Goal: Task Accomplishment & Management: Manage account settings

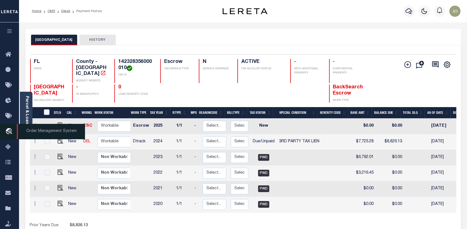
click at [8, 130] on icon "travel_explore" at bounding box center [9, 131] width 9 height 7
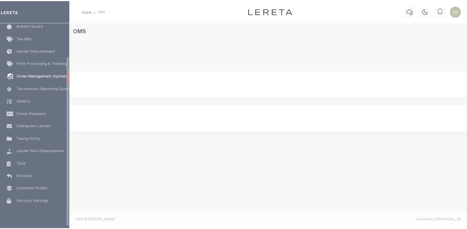
scroll to position [41, 0]
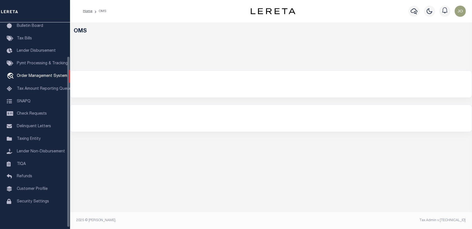
select select "200"
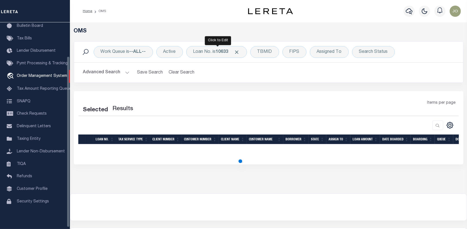
select select "200"
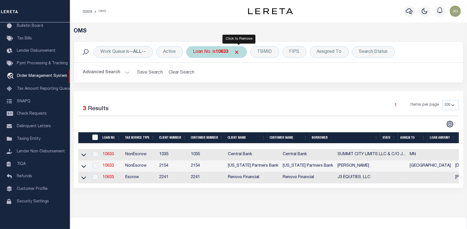
click at [240, 50] on span "Click to Remove" at bounding box center [237, 52] width 6 height 6
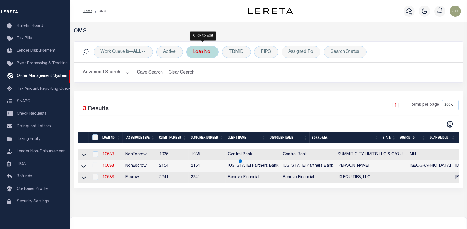
click at [200, 51] on div "Loan No." at bounding box center [202, 52] width 32 height 12
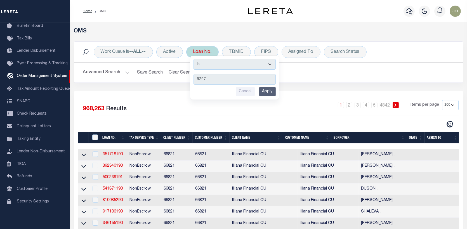
type input "9297"
click at [272, 92] on input "Apply" at bounding box center [267, 91] width 17 height 9
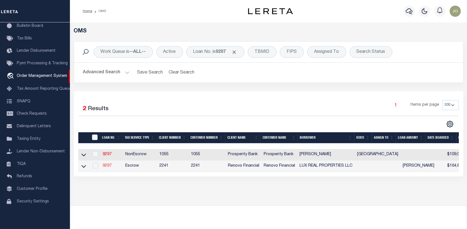
click at [107, 165] on link "9297" at bounding box center [107, 166] width 9 height 4
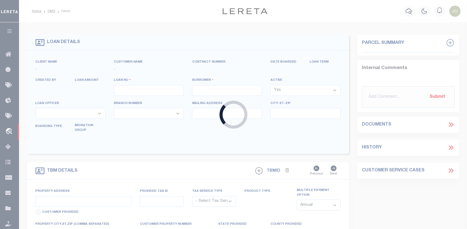
type input "9297"
type input "LUX REAL PROPERTIES LLC"
select select
type input "6097 Sandra Drive"
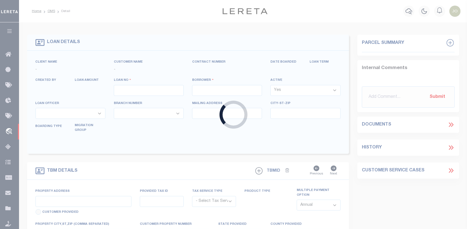
type input "Weeki Wachee FL 34607"
select select "Escrow"
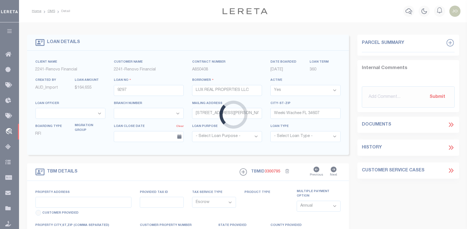
type input "2810 Van Buren Street"
select select
type input "Inverness, FL 34453"
type input "a0k8Y00000dDxVC"
select select
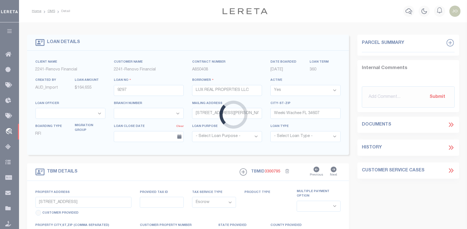
type textarea "LEGAL REQUIRED"
type textarea "REO"
select select "25066"
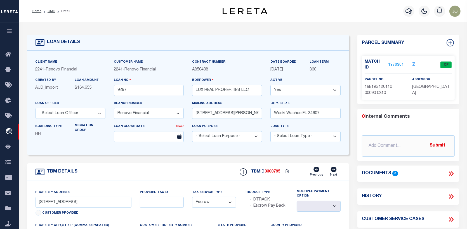
click at [401, 62] on link "1970301" at bounding box center [397, 65] width 16 height 6
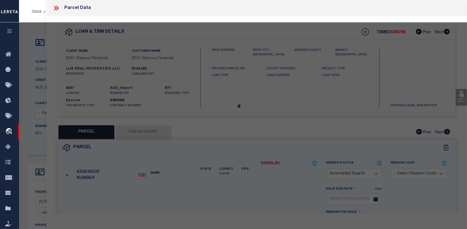
checkbox input "false"
select select "CP"
type input "LUX REAL PROPERTIES LLC"
select select
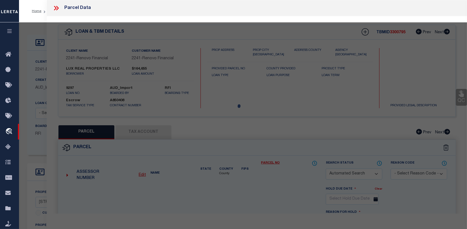
type input "2810 W VAN BUREN ST"
checkbox input "false"
type input "Inverness, FL 34453"
type textarea "INVERNESS ACRES UNIT 1 PB 3 PG 24 LOT 31 BLK 9"
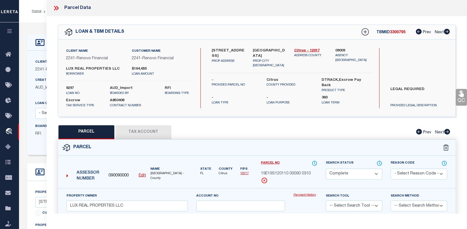
click at [304, 193] on link "Payment History" at bounding box center [306, 195] width 24 height 5
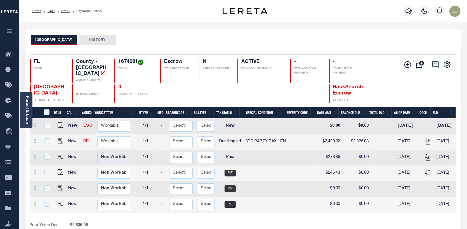
scroll to position [0, 33]
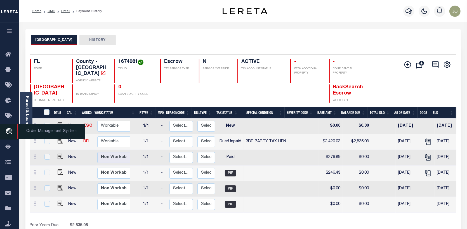
click at [6, 130] on icon "travel_explore" at bounding box center [9, 131] width 9 height 7
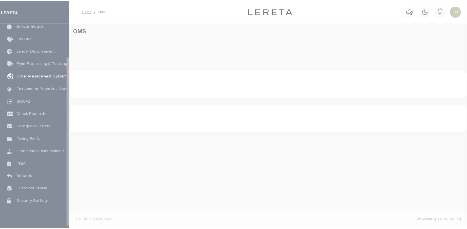
scroll to position [41, 0]
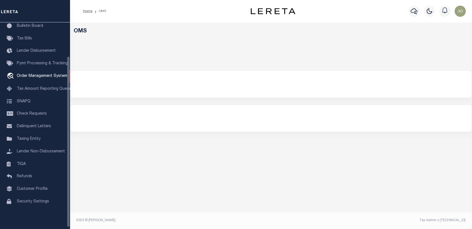
select select "200"
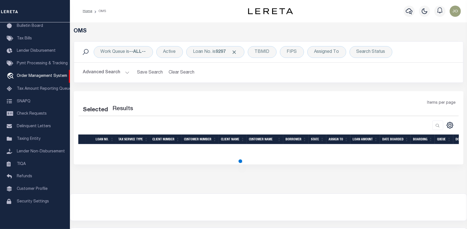
select select "200"
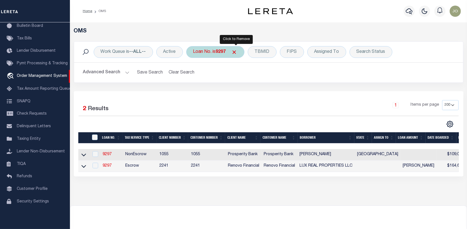
click at [238, 52] on span "Click to Remove" at bounding box center [235, 52] width 6 height 6
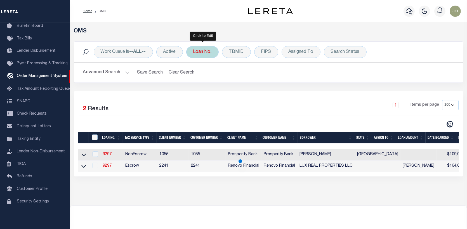
click at [193, 50] on div "Loan No." at bounding box center [202, 52] width 32 height 12
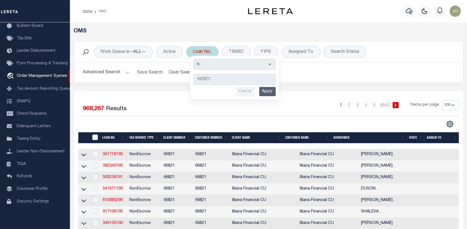
type input "107077"
click at [268, 91] on input "Apply" at bounding box center [267, 91] width 17 height 9
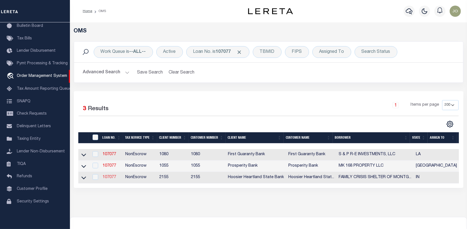
click at [110, 177] on link "107077" at bounding box center [109, 177] width 13 height 4
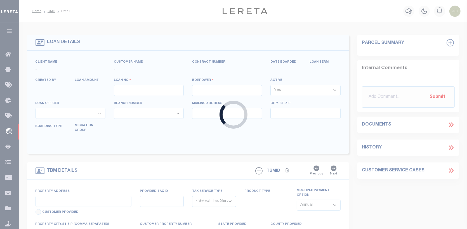
type input "107077"
type input "FAMILY CRISIS SHELTER OF [GEOGRAPHIC_DATA]"
select select
type input "[DATE]"
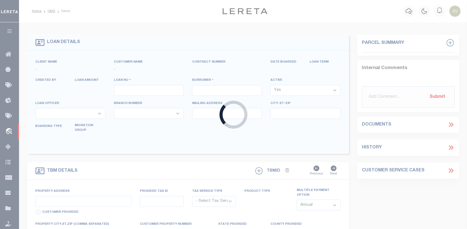
select select "20"
select select "NonEscrow"
select select "3668"
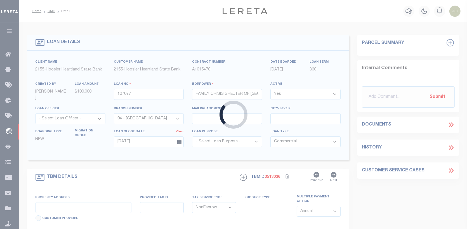
type input "[STREET_ADDRESS][PERSON_NAME]"
type input "54-07-32-331-045.000-030"
select select
type input "[GEOGRAPHIC_DATA] IN 47933"
type input "IN"
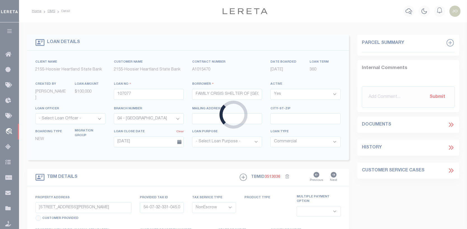
select select
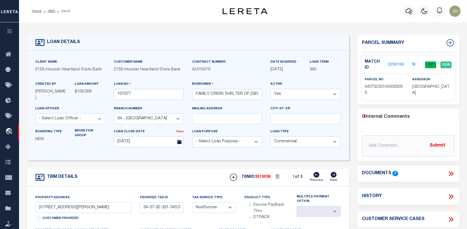
click at [333, 173] on icon at bounding box center [334, 175] width 6 height 6
type input "[STREET_ADDRESS]"
type input "54-07-32-331-046.000-030"
select select
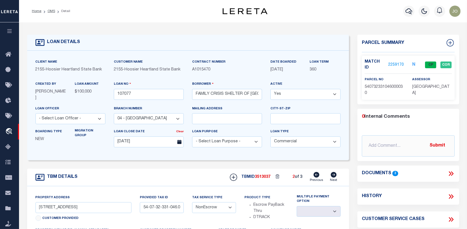
click at [333, 173] on icon at bounding box center [334, 175] width 6 height 6
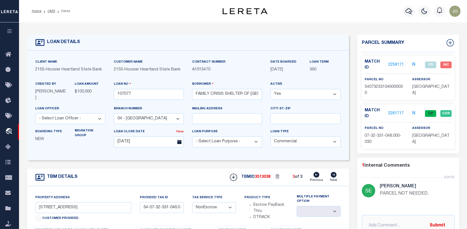
type input "[STREET_ADDRESS]"
type input "54-07-32-331-048.000-030"
select select
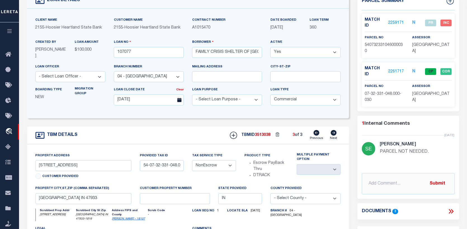
scroll to position [56, 0]
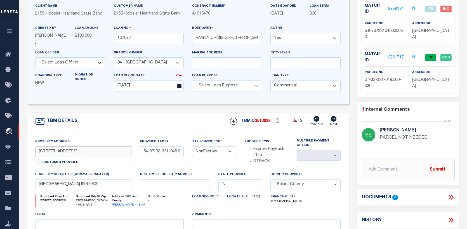
click at [81, 151] on input "[STREET_ADDRESS]" at bounding box center [84, 151] width 96 height 11
click at [362, 201] on body "Home OMS Detail" at bounding box center [233, 161] width 467 height 435
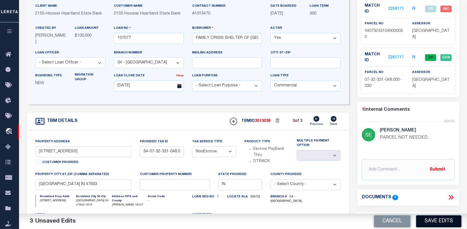
click at [438, 222] on button "Save Edits" at bounding box center [438, 222] width 45 height 12
type input "[STREET_ADDRESS]"
select select
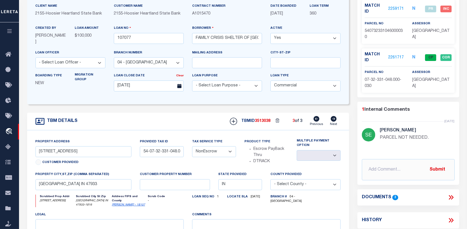
click at [317, 117] on icon at bounding box center [317, 119] width 6 height 6
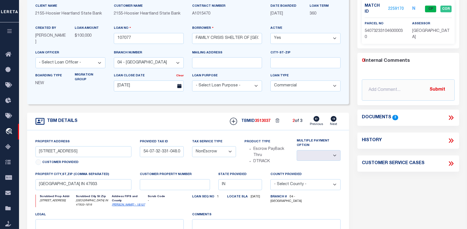
type input "[STREET_ADDRESS]"
type input "54-07-32-331-046.000-030"
select select
click at [333, 119] on icon at bounding box center [334, 119] width 6 height 6
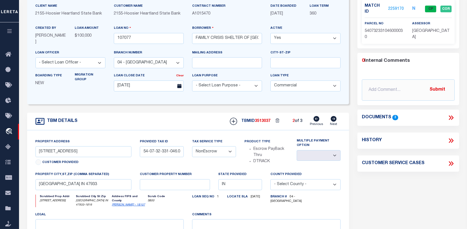
type input "[STREET_ADDRESS]"
type input "54-07-32-331-048.000-030"
select select
